Goal: Entertainment & Leisure: Browse casually

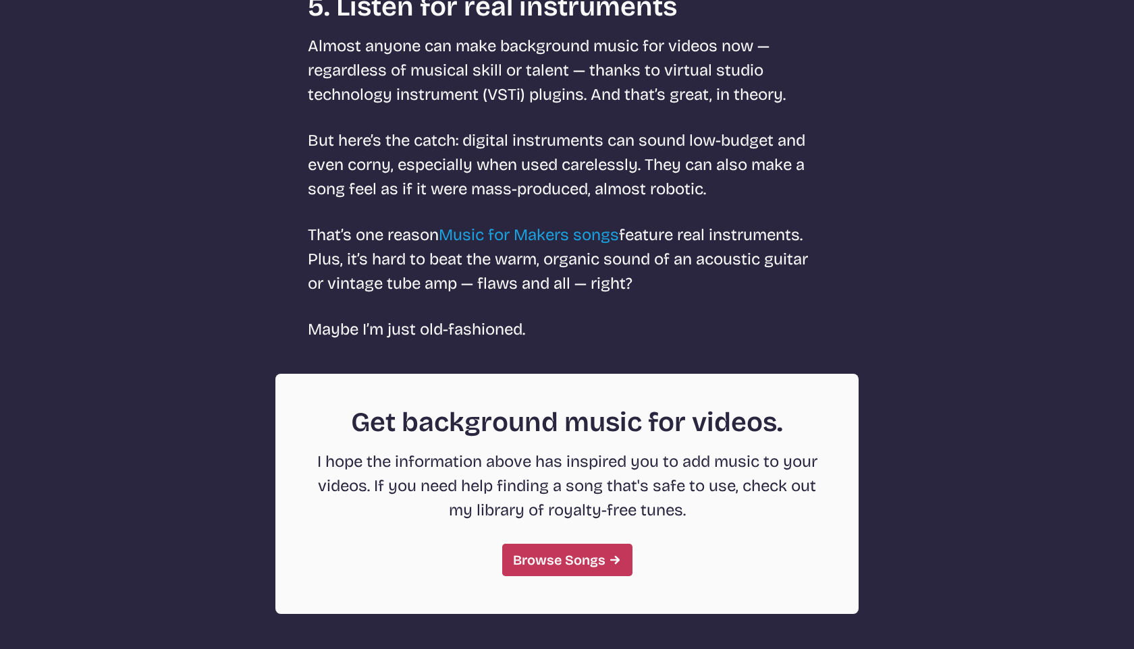
scroll to position [3420, 0]
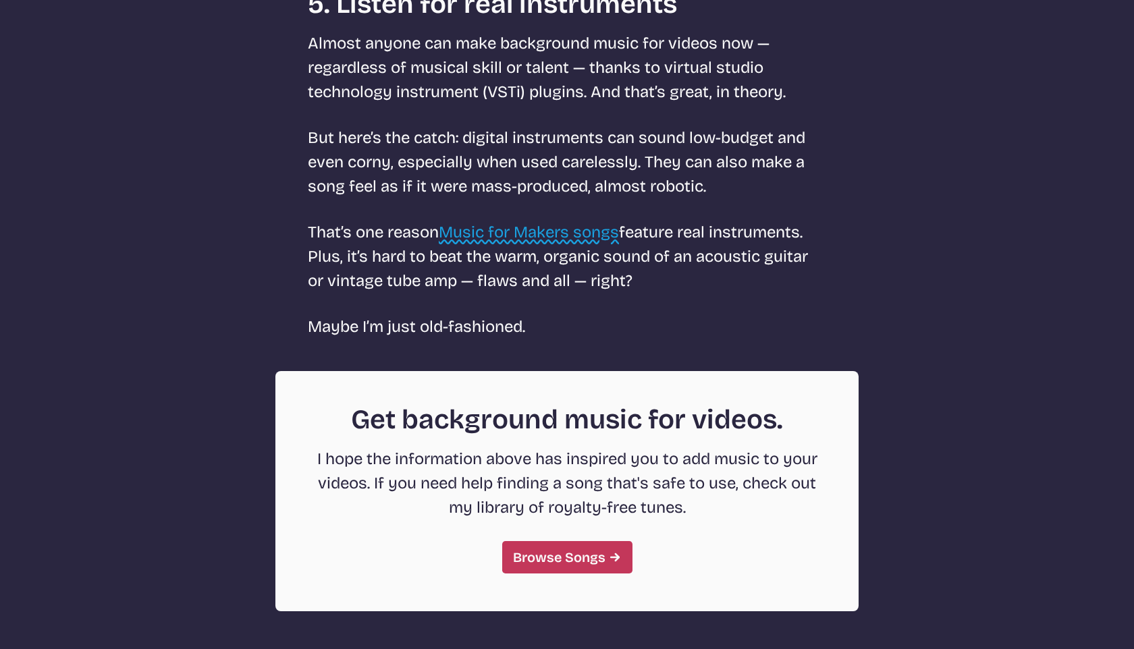
click at [596, 230] on link "Music for Makers songs" at bounding box center [529, 232] width 180 height 19
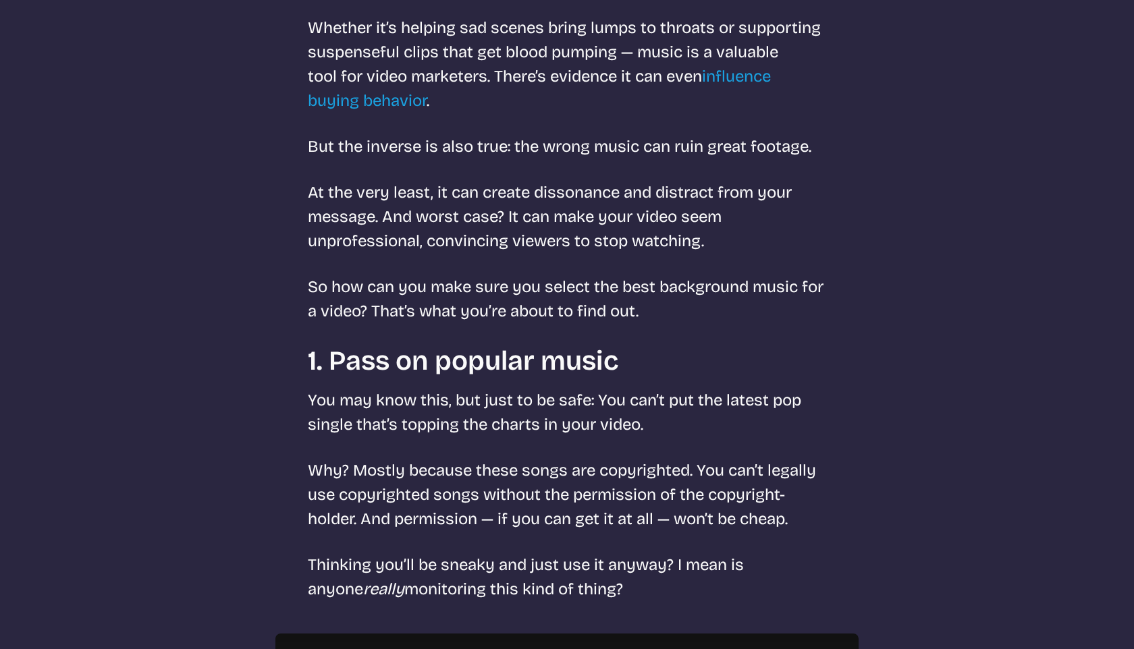
select select "most popular"
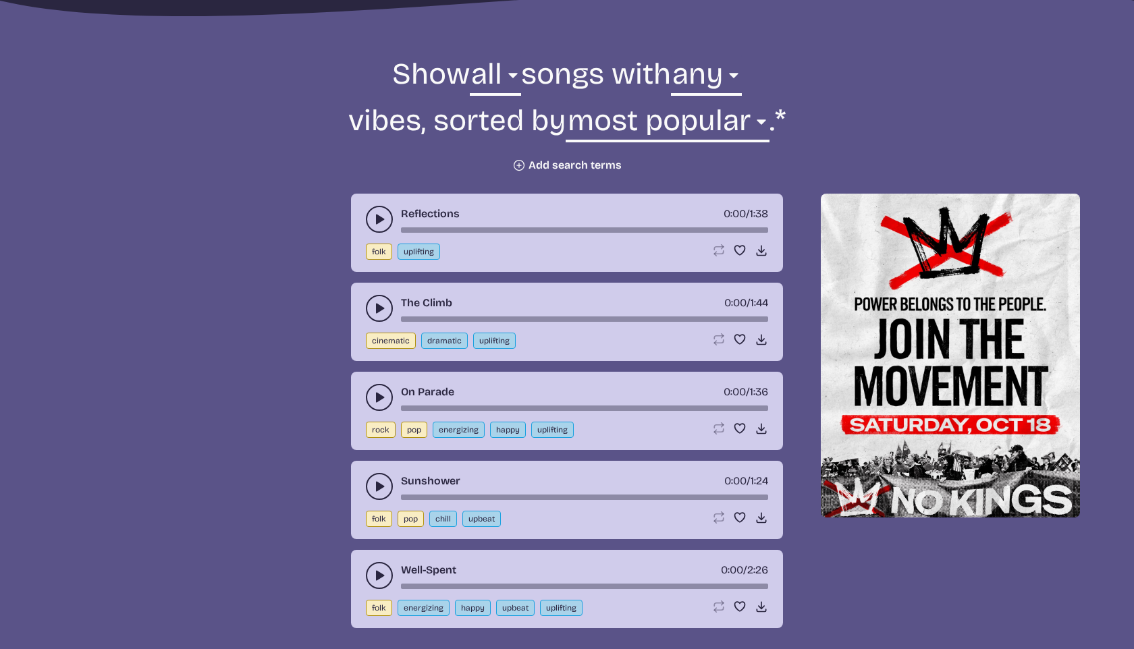
scroll to position [388, 0]
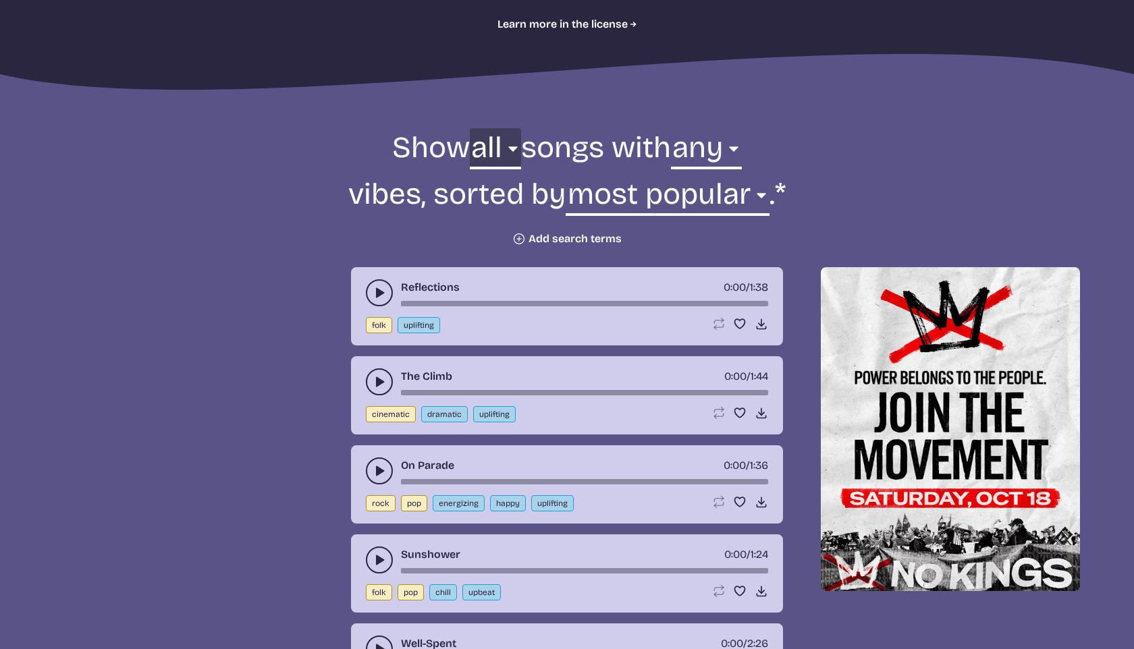
click at [498, 149] on select "all ambient cinematic electronic folk holiday jazz pop rock world" at bounding box center [495, 151] width 51 height 47
select select "jazz"
click at [470, 128] on select "all ambient cinematic electronic folk holiday jazz pop rock world" at bounding box center [495, 151] width 51 height 47
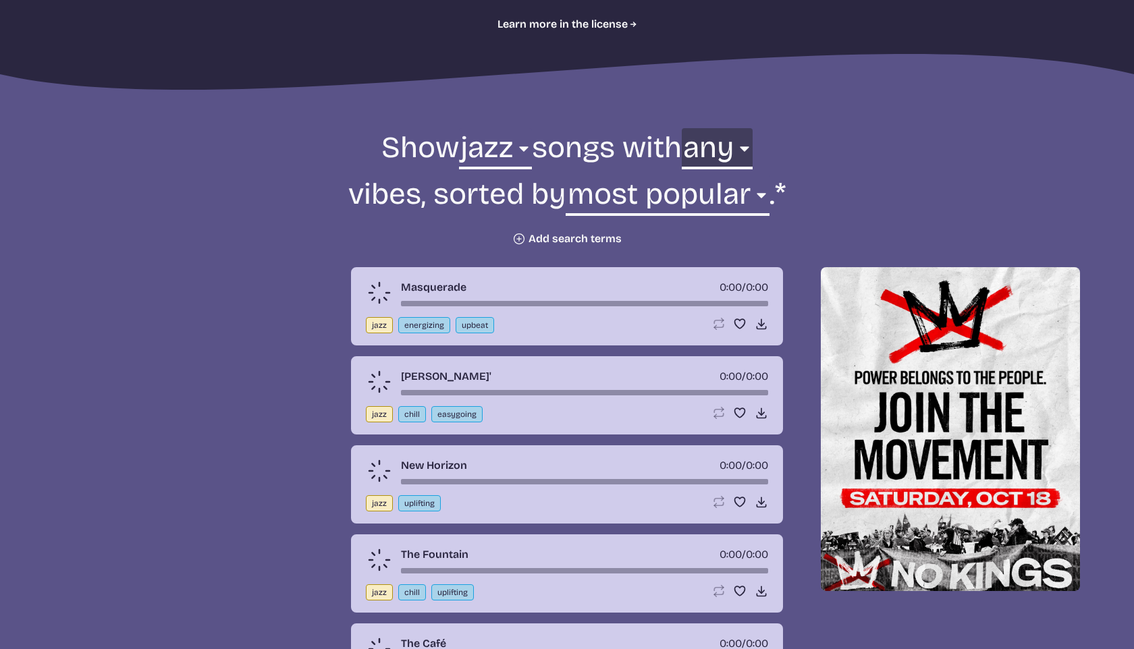
click at [720, 153] on select "any aggressive chill contemplative dark dramatic easygoing energizing happy ser…" at bounding box center [717, 151] width 71 height 47
click at [682, 128] on select "any aggressive chill contemplative dark dramatic easygoing energizing happy ser…" at bounding box center [717, 151] width 71 height 47
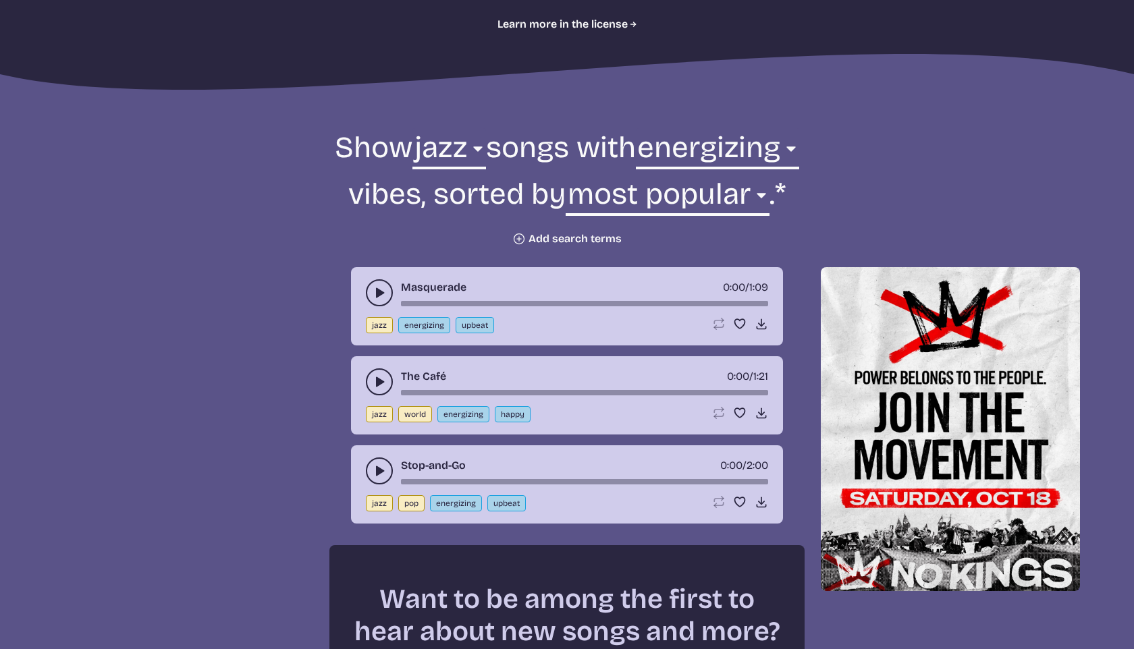
click at [360, 292] on div "Masquerade 0:00 / 1:09 jazz energizing upbeat Loop song Loop this song. Favorit…" at bounding box center [567, 306] width 432 height 78
click at [375, 292] on icon "play-pause toggle" at bounding box center [380, 293] width 14 height 14
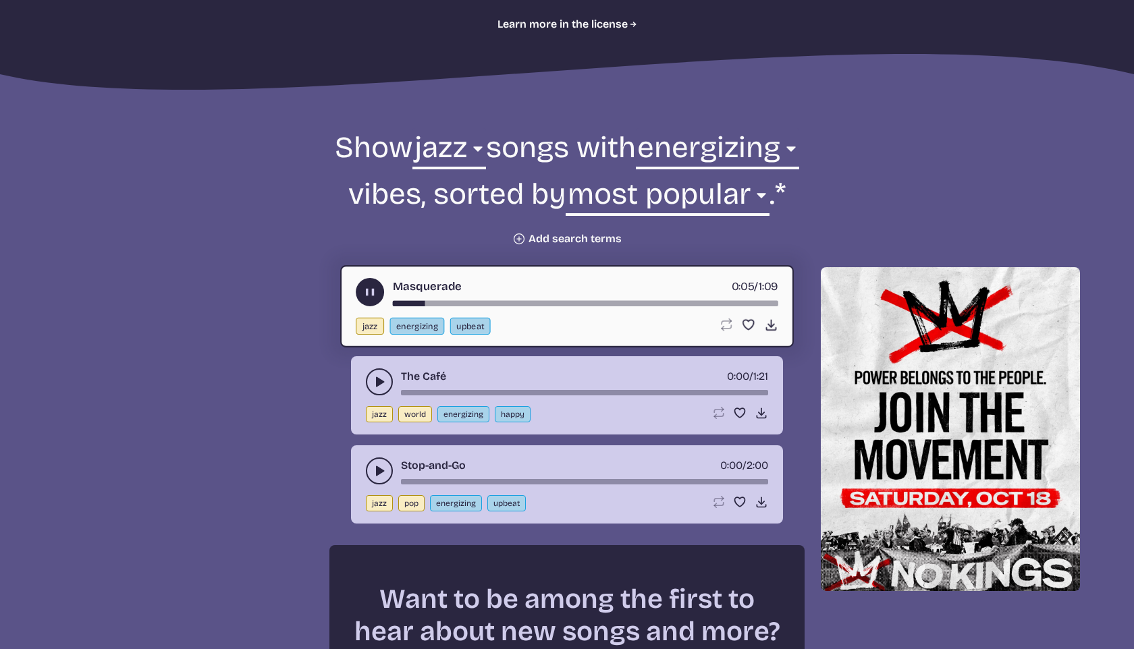
click at [368, 383] on button "play-pause toggle" at bounding box center [379, 382] width 27 height 27
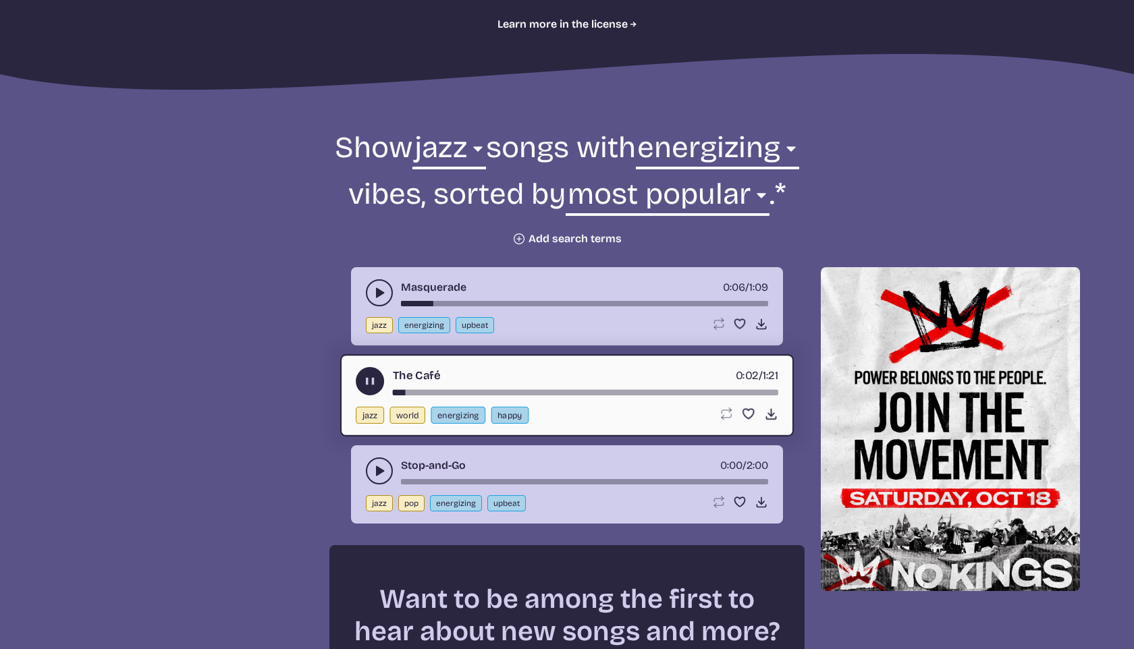
click at [373, 462] on button "play-pause toggle" at bounding box center [379, 471] width 27 height 27
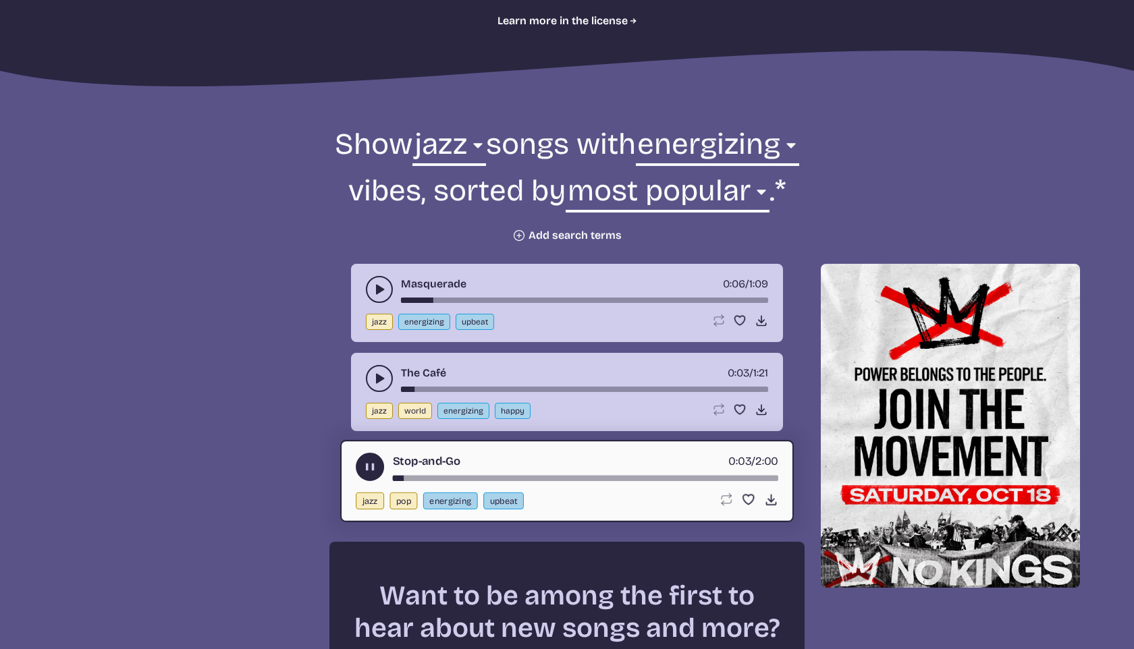
scroll to position [439, 0]
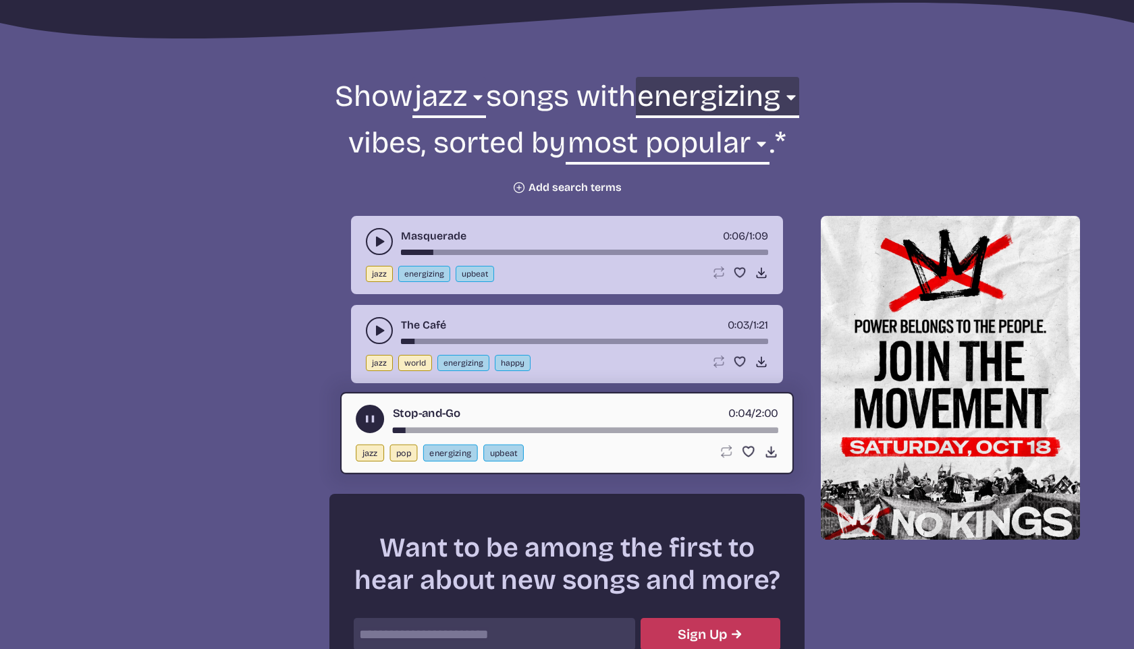
click at [771, 92] on select "any aggressive chill contemplative dark dramatic easygoing energizing happy ser…" at bounding box center [717, 100] width 163 height 47
click at [670, 77] on select "any aggressive chill contemplative dark dramatic easygoing energizing happy ser…" at bounding box center [717, 100] width 163 height 47
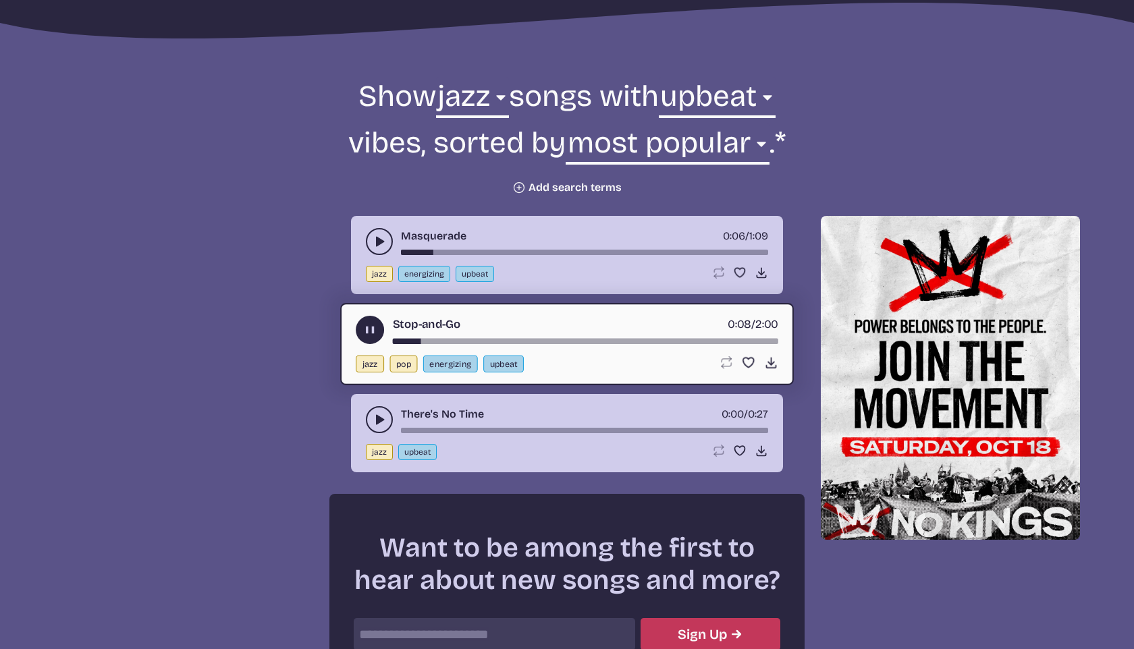
click at [361, 430] on div "There's No Time 0:00 / 0:27 jazz upbeat Loop song Loop this song. Favorite song…" at bounding box center [567, 433] width 432 height 78
click at [380, 425] on icon "play-pause toggle" at bounding box center [380, 420] width 14 height 14
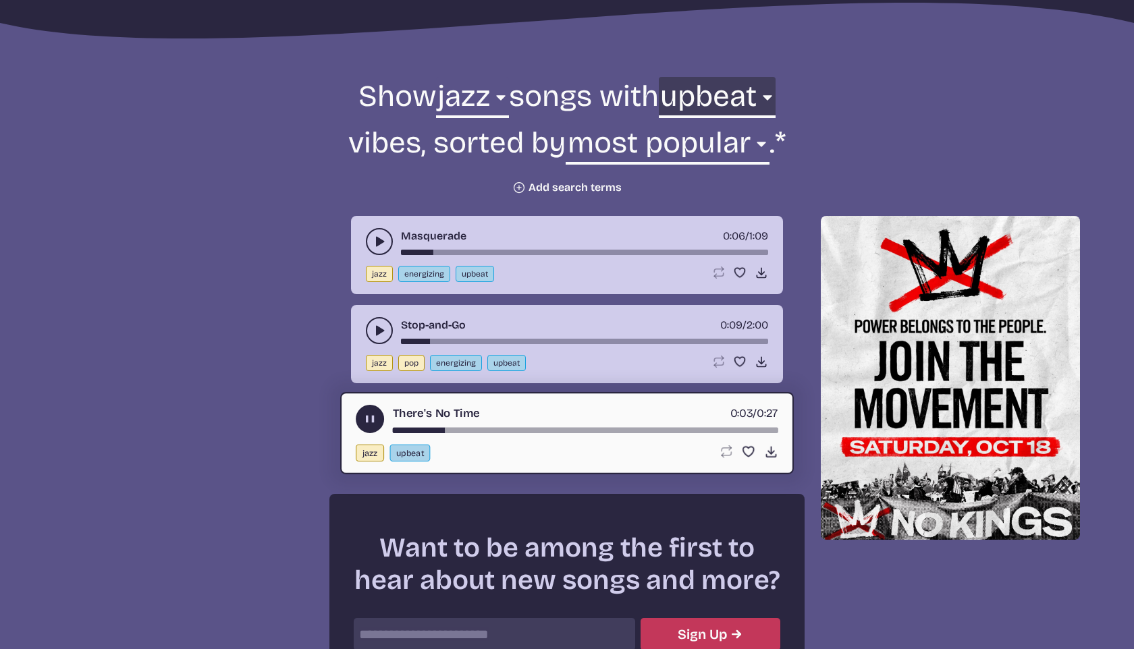
click at [757, 103] on select "any aggressive chill contemplative dark dramatic easygoing energizing happy ser…" at bounding box center [717, 100] width 117 height 47
click at [676, 77] on select "any aggressive chill contemplative dark dramatic easygoing energizing happy ser…" at bounding box center [717, 100] width 117 height 47
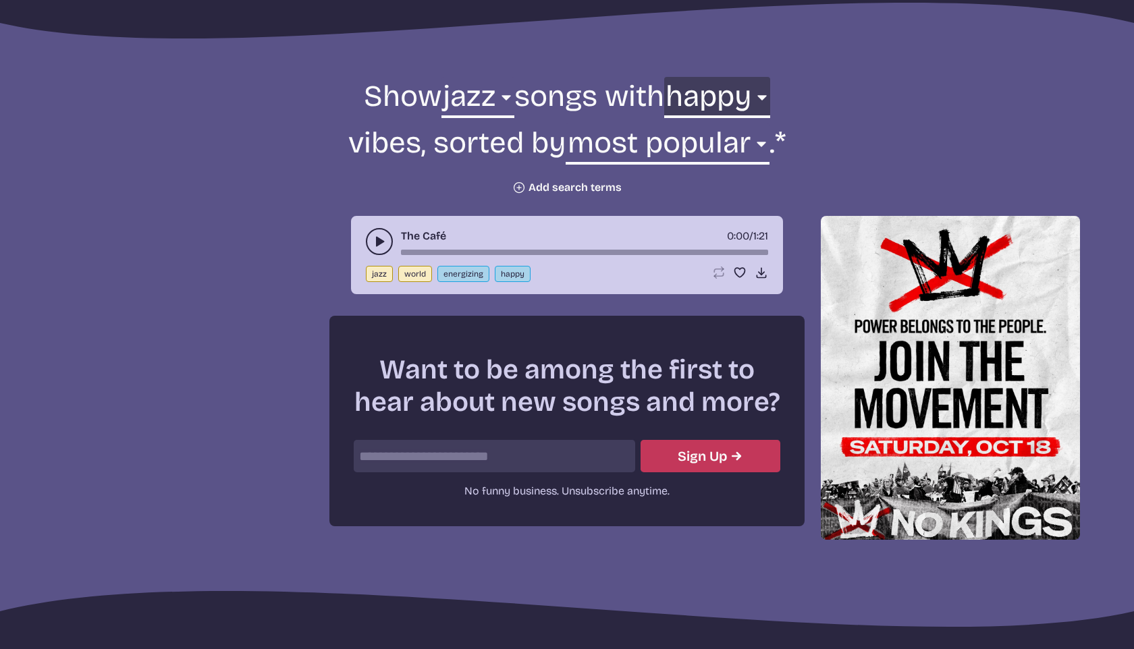
click at [693, 109] on select "any aggressive chill contemplative dark dramatic easygoing energizing happy ser…" at bounding box center [717, 100] width 106 height 47
select select "aggressive"
click at [664, 77] on select "any aggressive chill contemplative dark dramatic easygoing energizing happy ser…" at bounding box center [717, 100] width 106 height 47
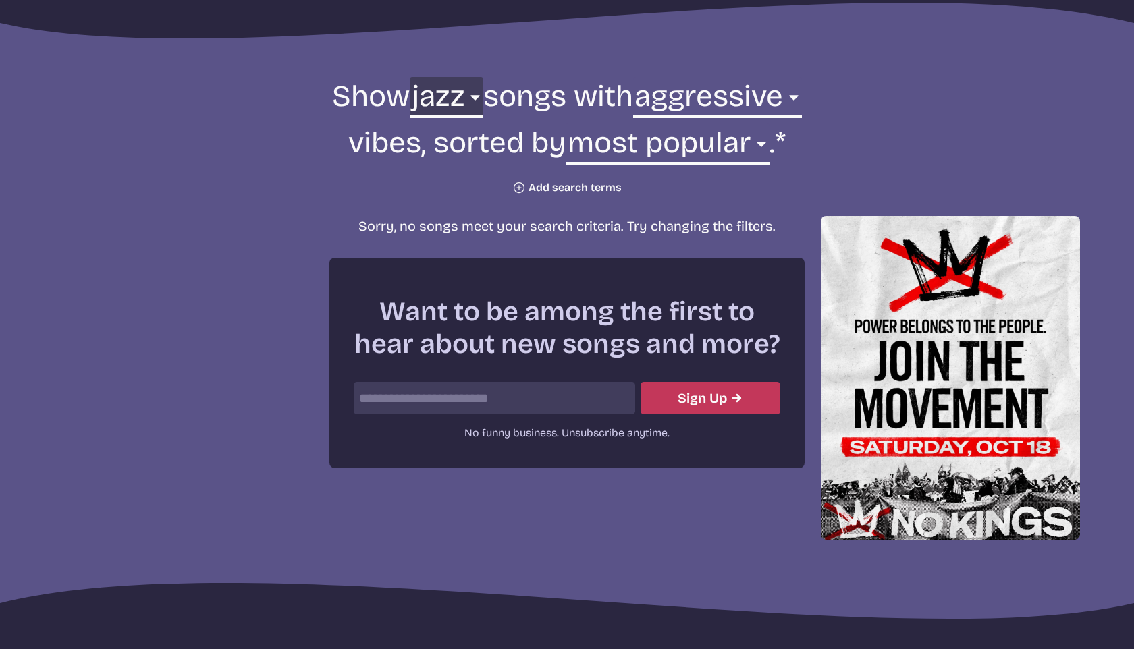
click at [465, 100] on select "all ambient cinematic electronic folk holiday jazz pop rock world" at bounding box center [446, 100] width 73 height 47
select select "ambient"
click at [410, 77] on select "all ambient cinematic electronic folk holiday jazz pop rock world" at bounding box center [446, 100] width 73 height 47
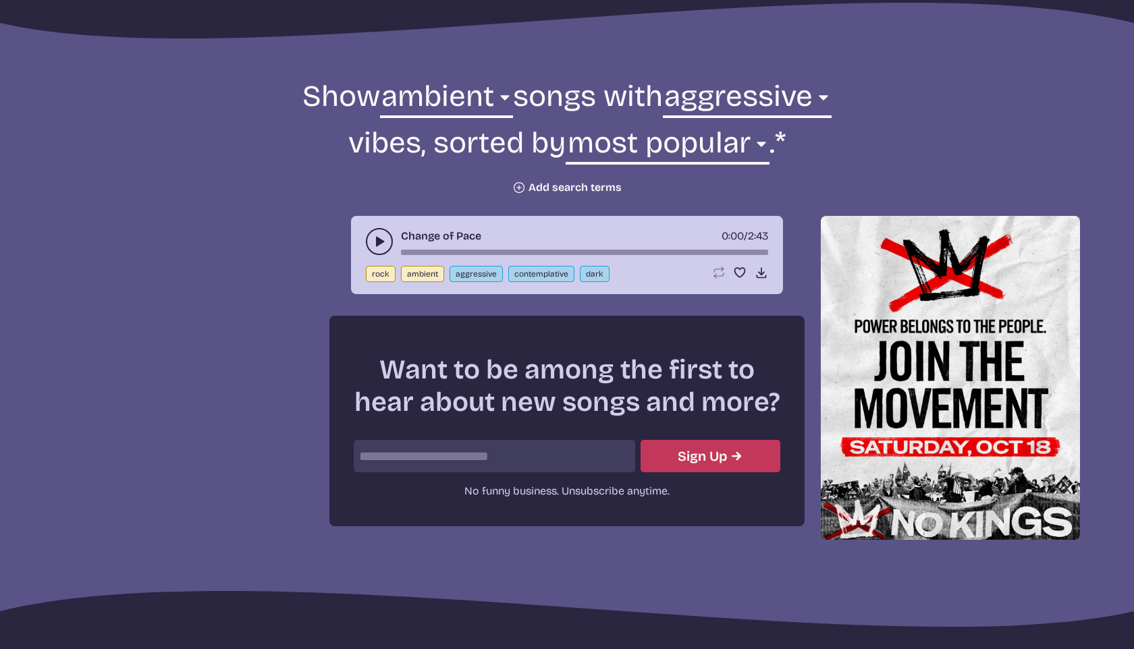
click at [385, 238] on icon "play-pause toggle" at bounding box center [380, 242] width 14 height 14
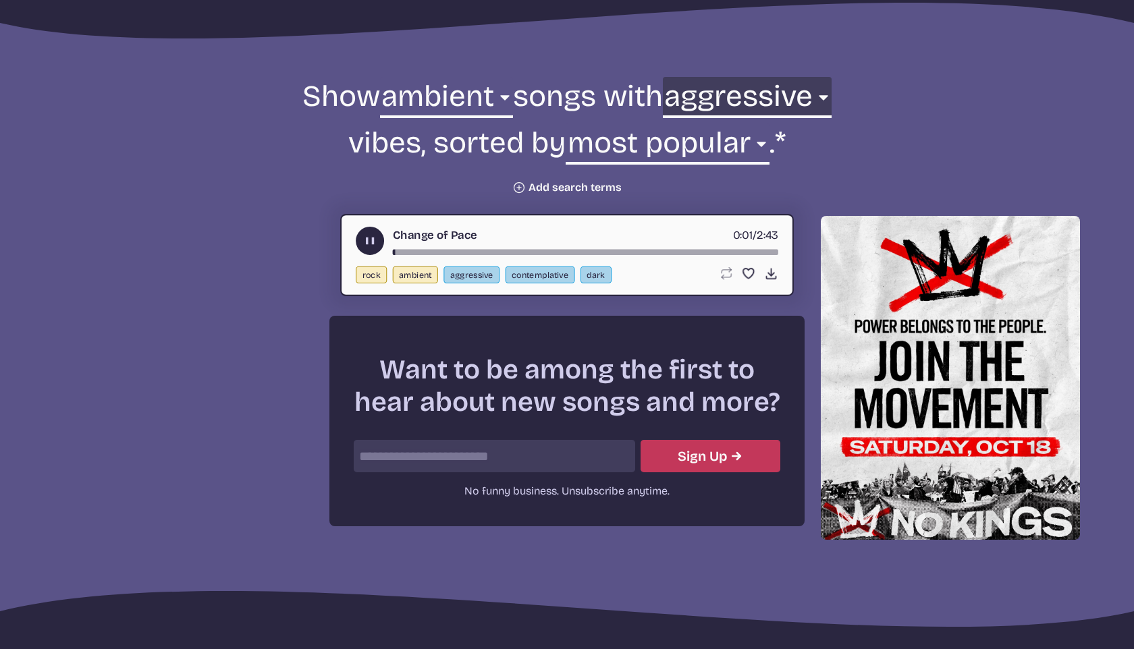
click at [752, 107] on select "any aggressive chill contemplative dark dramatic easygoing energizing happy ser…" at bounding box center [747, 100] width 169 height 47
click at [700, 77] on select "any aggressive chill contemplative dark dramatic easygoing energizing happy ser…" at bounding box center [747, 100] width 169 height 47
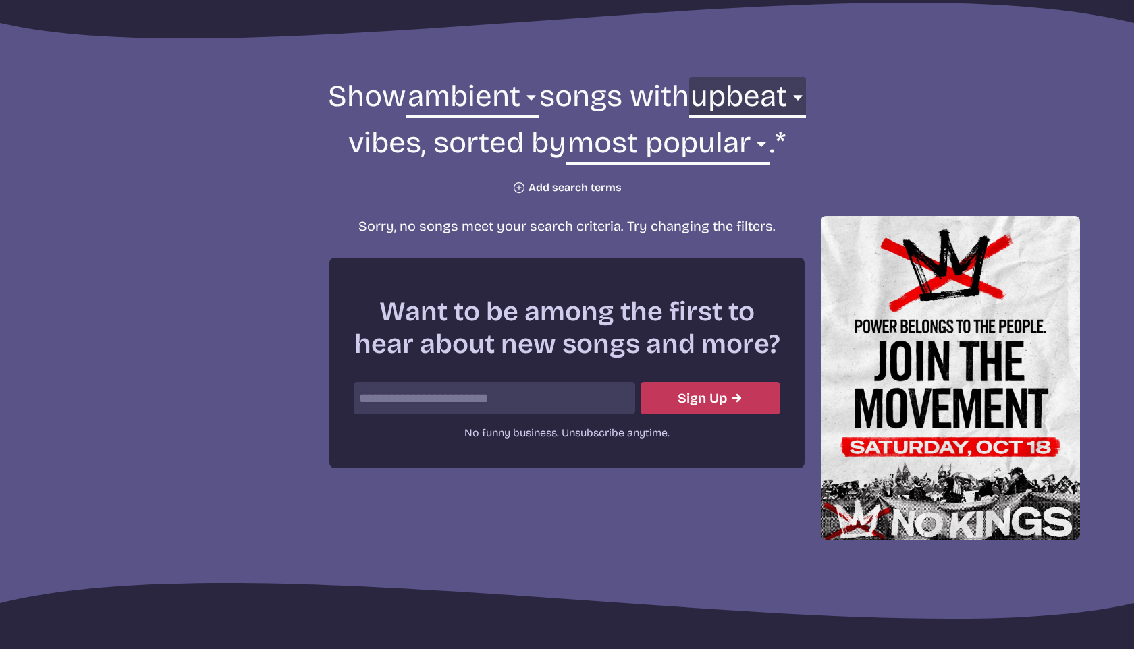
click at [768, 105] on select "any aggressive chill contemplative dark dramatic easygoing energizing happy ser…" at bounding box center [747, 100] width 117 height 47
click at [692, 77] on select "any aggressive chill contemplative dark dramatic easygoing energizing happy ser…" at bounding box center [747, 100] width 117 height 47
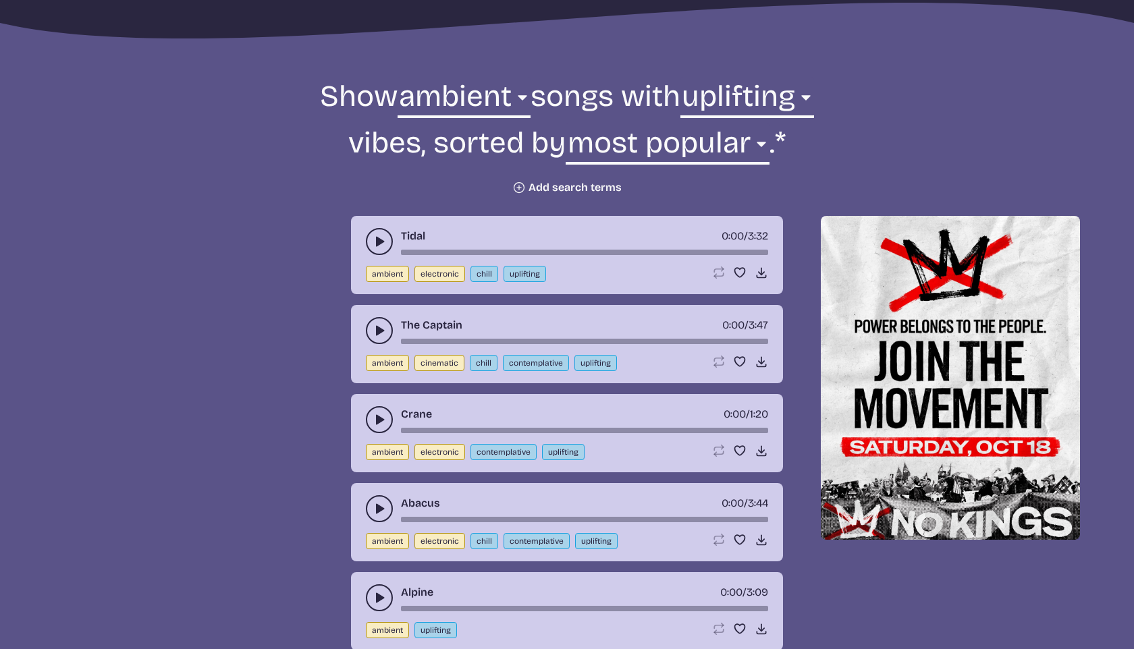
click at [382, 240] on use "play-pause toggle" at bounding box center [380, 242] width 14 height 14
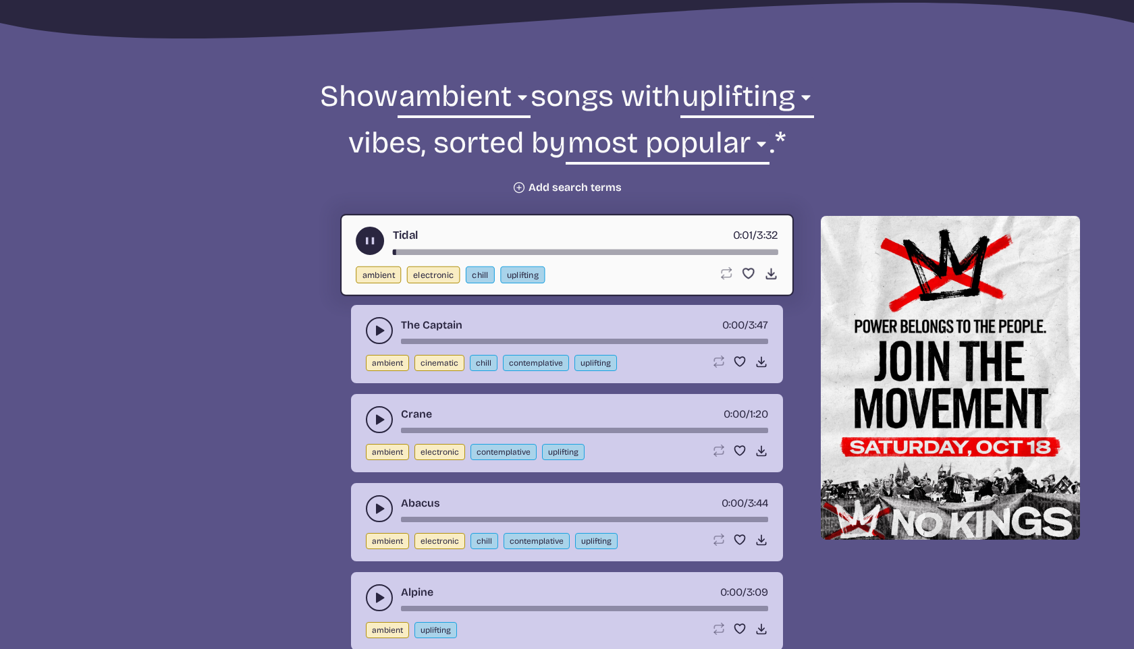
click at [378, 331] on use "play-pause toggle" at bounding box center [380, 331] width 14 height 14
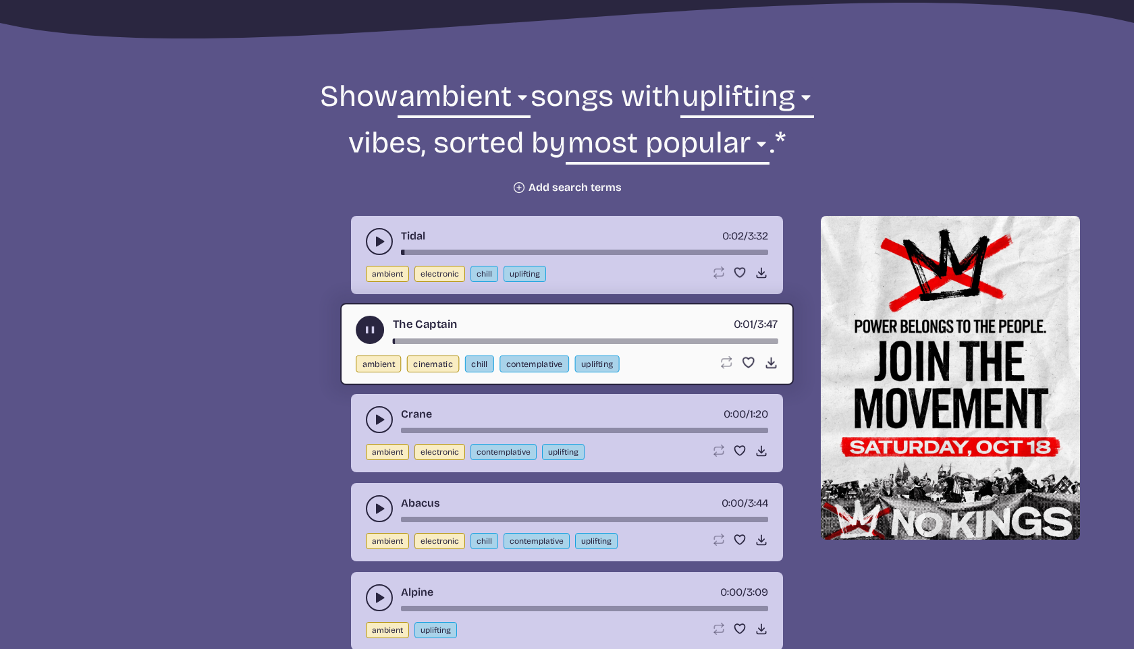
click at [378, 416] on use "play-pause toggle" at bounding box center [380, 420] width 14 height 14
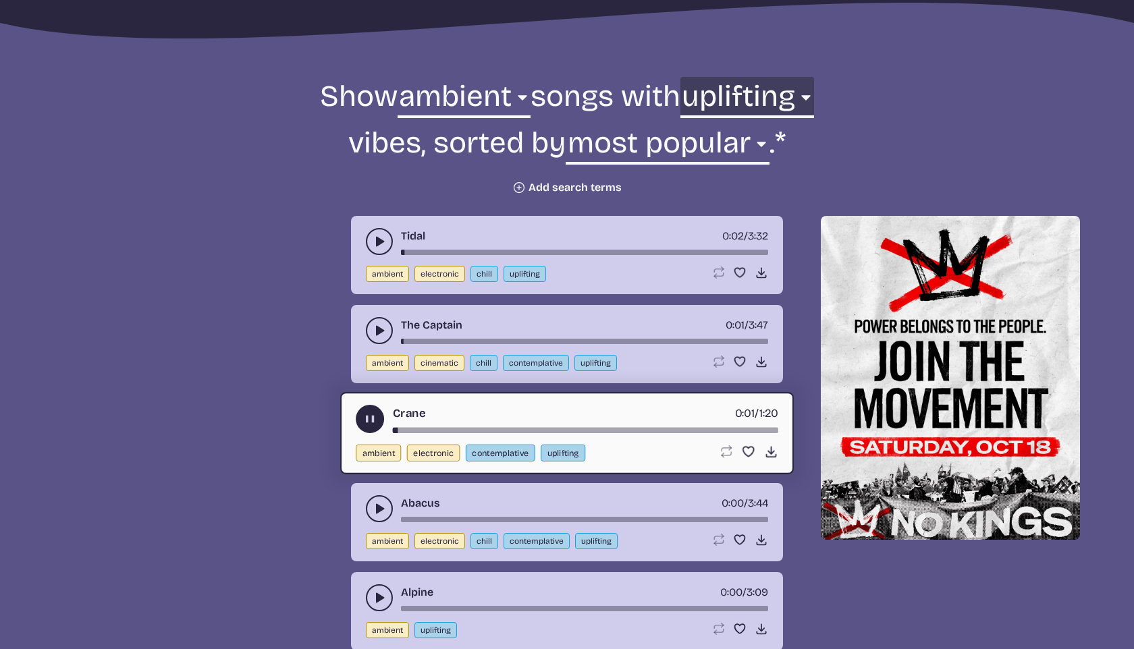
click at [727, 102] on select "any aggressive chill contemplative dark dramatic easygoing energizing happy ser…" at bounding box center [747, 100] width 134 height 47
select select "energizing"
click at [680, 77] on select "any aggressive chill contemplative dark dramatic easygoing energizing happy ser…" at bounding box center [747, 100] width 134 height 47
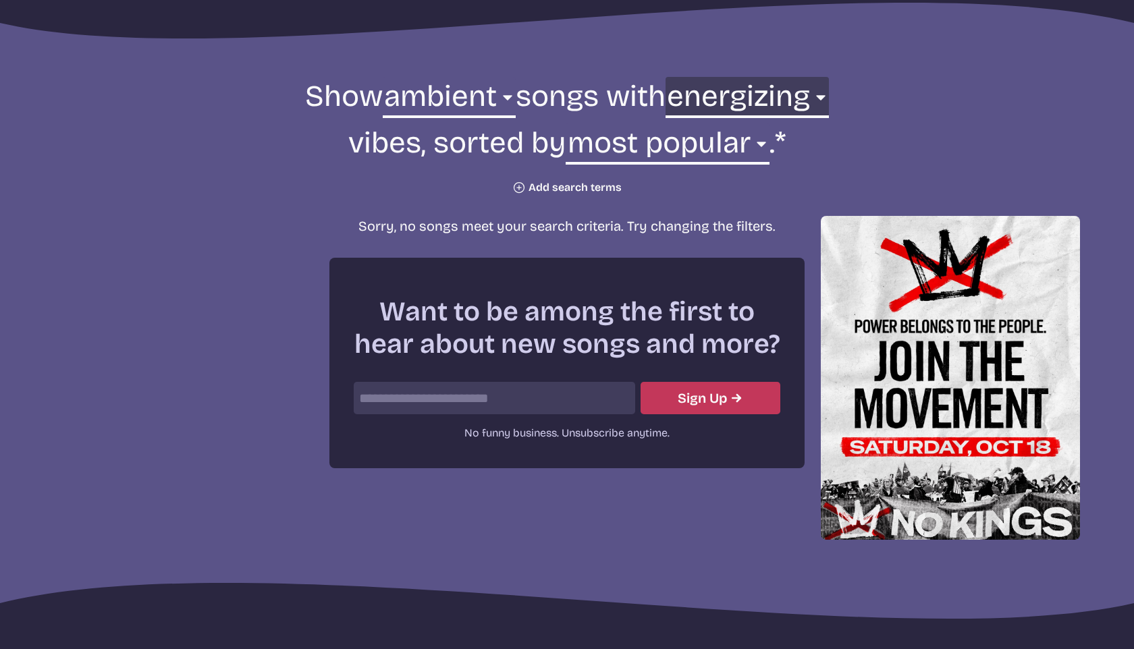
click at [705, 94] on select "any aggressive chill contemplative dark dramatic easygoing energizing happy ser…" at bounding box center [747, 100] width 163 height 47
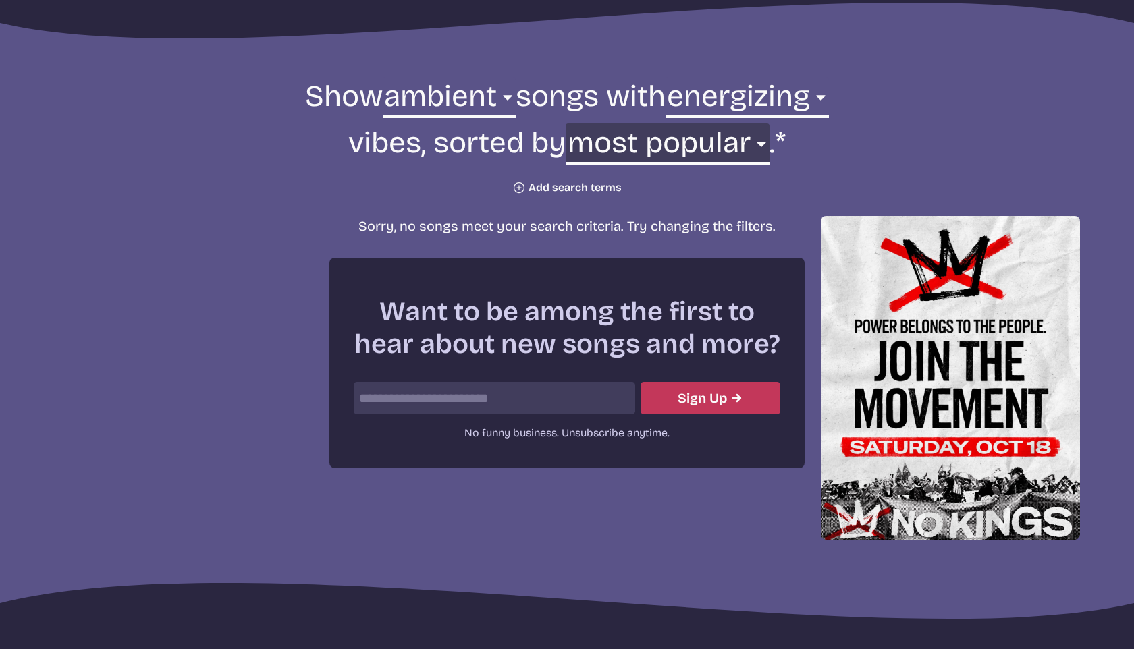
click at [646, 147] on select "newest oldest most popular least popular name" at bounding box center [667, 147] width 203 height 47
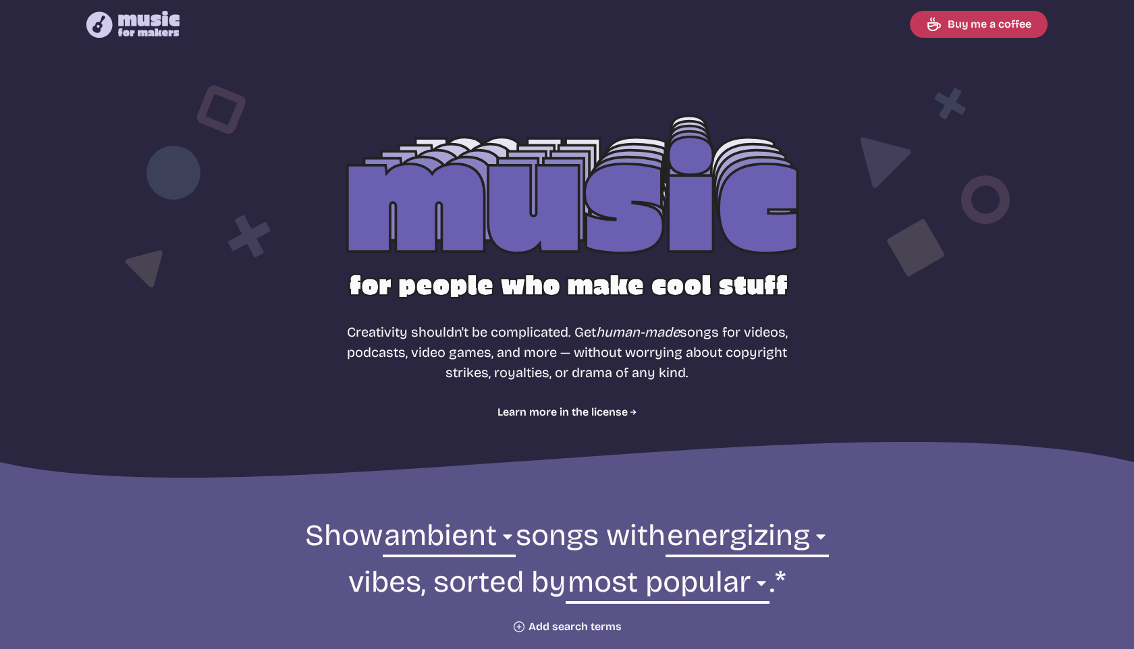
scroll to position [3275, 0]
